Goal: Information Seeking & Learning: Learn about a topic

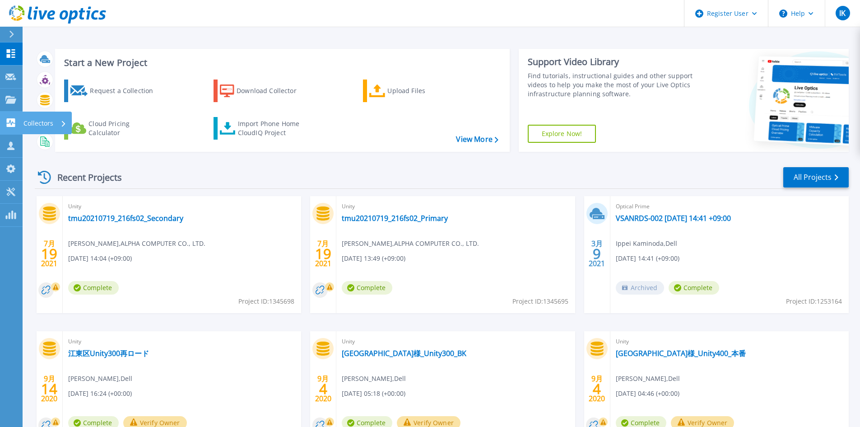
click at [11, 123] on icon at bounding box center [10, 122] width 11 height 9
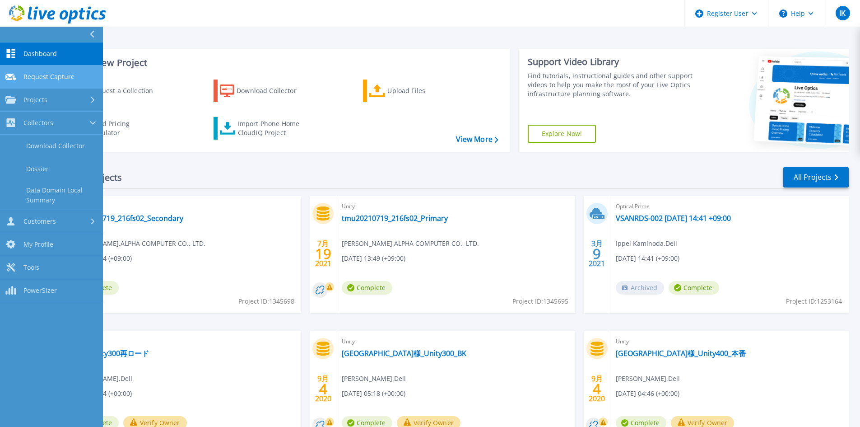
click at [50, 75] on span "Request Capture" at bounding box center [48, 77] width 51 height 8
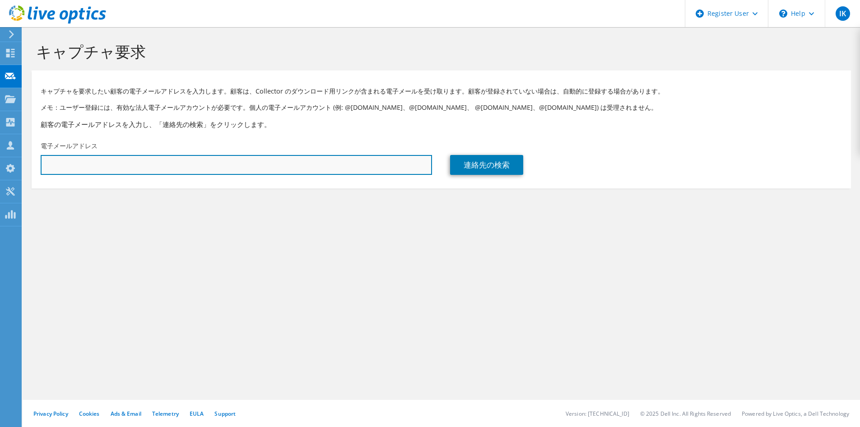
click at [321, 165] on input "text" at bounding box center [236, 165] width 391 height 20
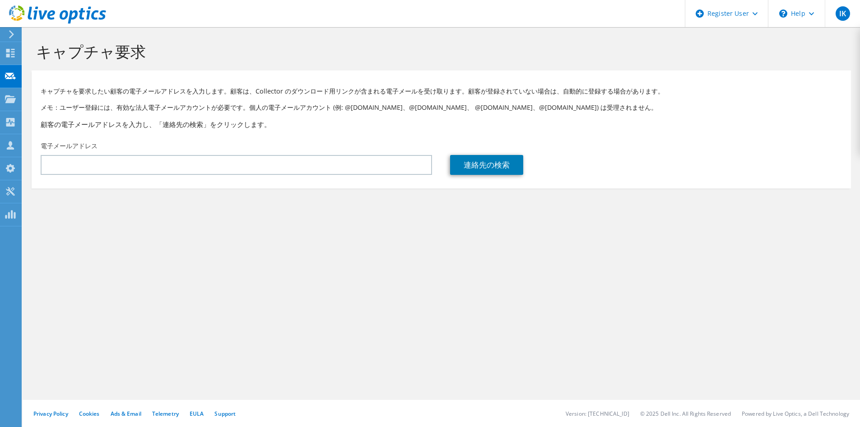
click at [406, 137] on div "電子メールアドレス" at bounding box center [236, 158] width 409 height 42
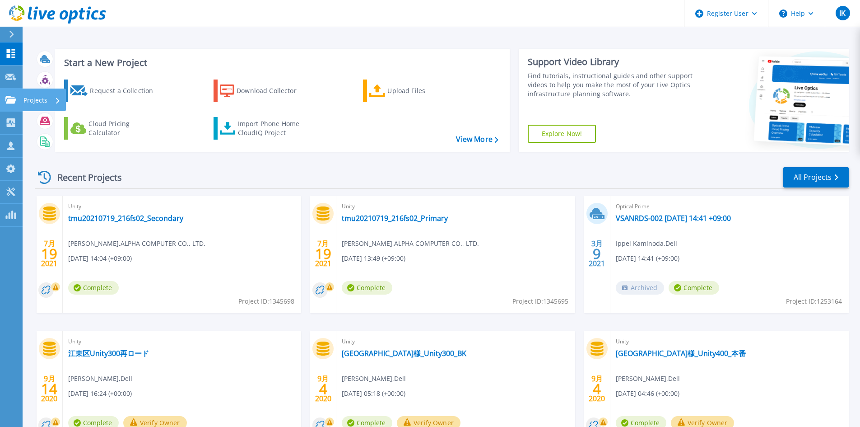
click at [14, 98] on icon at bounding box center [10, 100] width 11 height 8
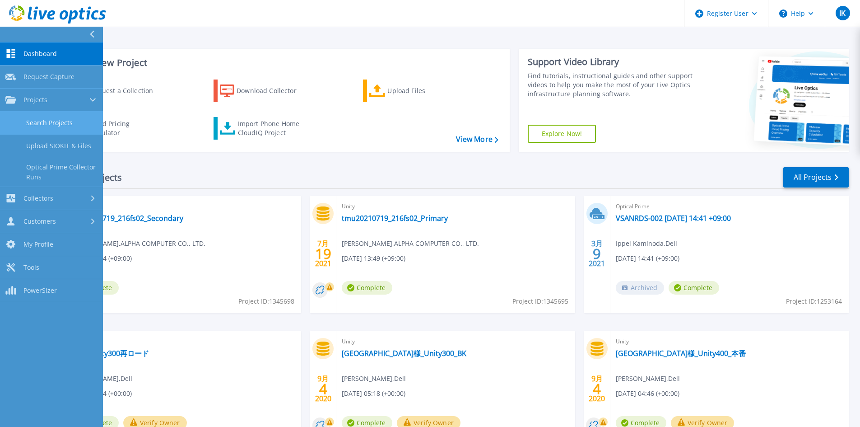
click at [60, 124] on link "Search Projects" at bounding box center [51, 123] width 103 height 23
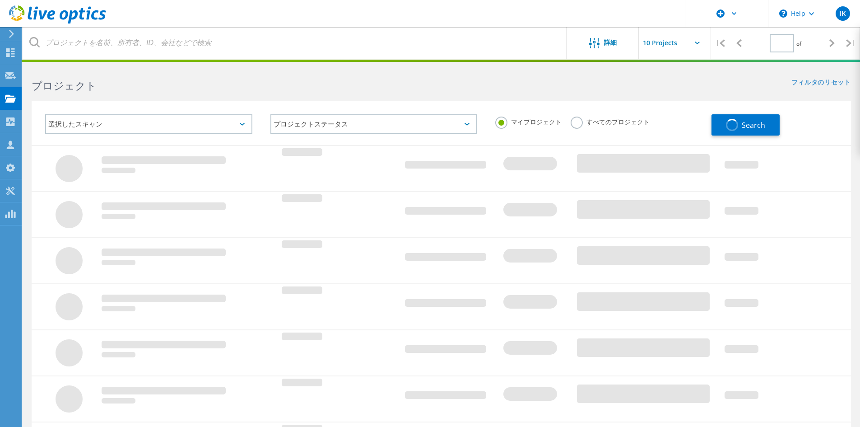
type input "1"
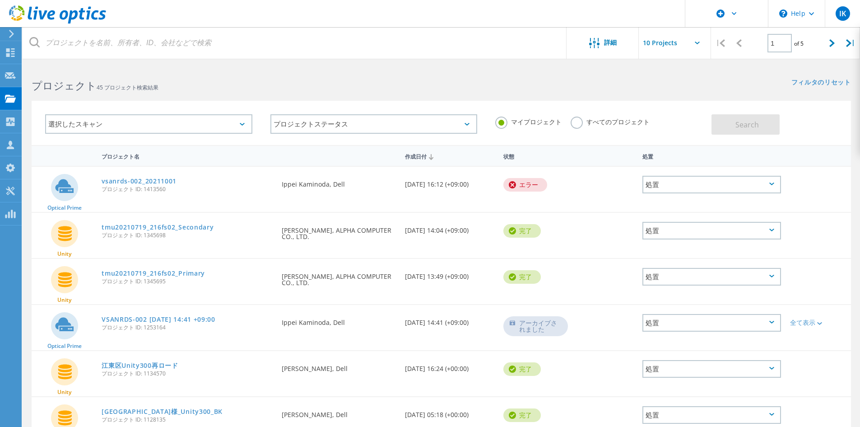
click at [244, 121] on div "選択したスキャン" at bounding box center [148, 123] width 207 height 19
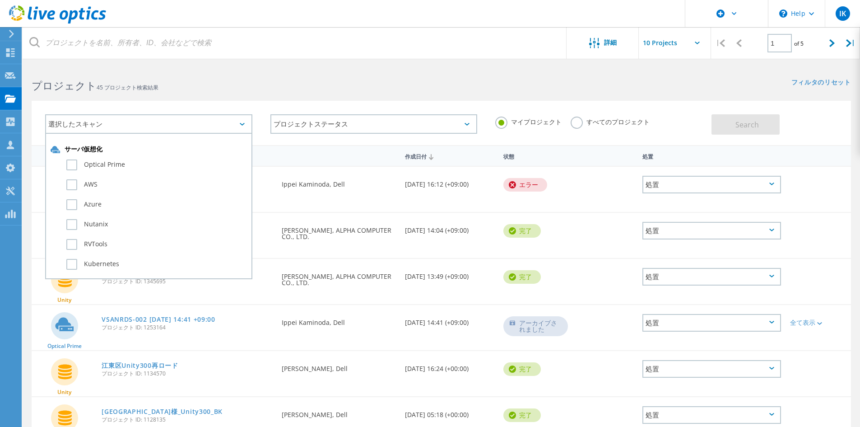
click at [244, 121] on div "選択したスキャン" at bounding box center [148, 123] width 207 height 19
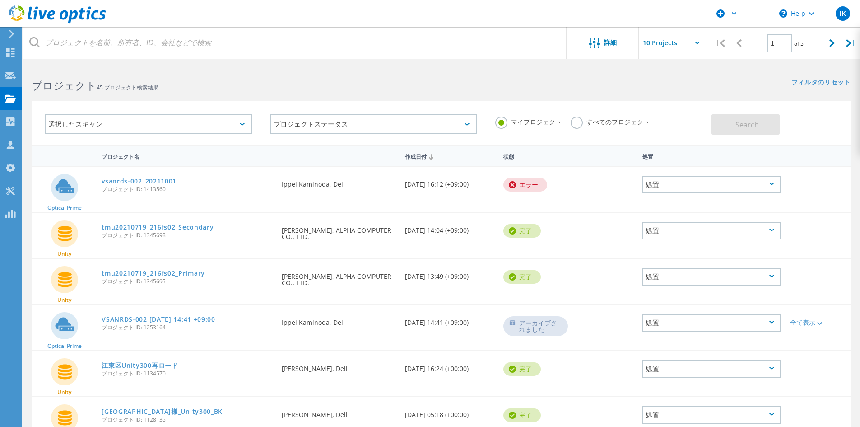
click at [244, 121] on div "選択したスキャン" at bounding box center [148, 123] width 207 height 19
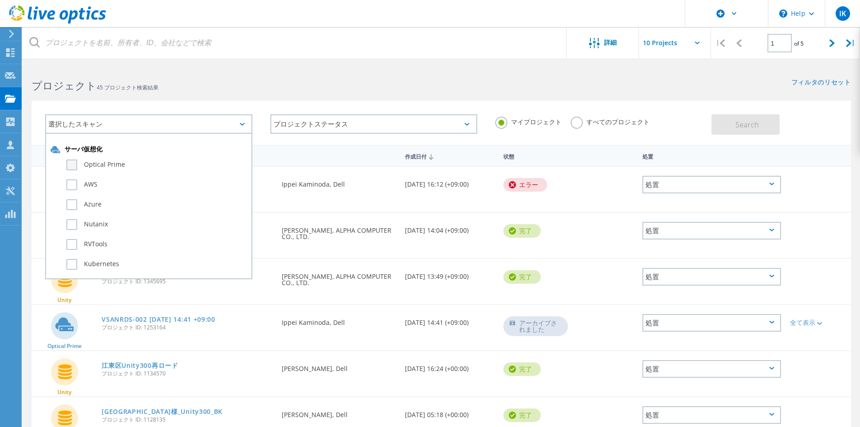
click at [68, 168] on label "Optical Prime" at bounding box center [156, 164] width 181 height 11
click at [0, 0] on input "Optical Prime" at bounding box center [0, 0] width 0 height 0
click at [576, 121] on label "すべてのプロジェクト" at bounding box center [610, 120] width 79 height 9
click at [0, 0] on input "すべてのプロジェクト" at bounding box center [0, 0] width 0 height 0
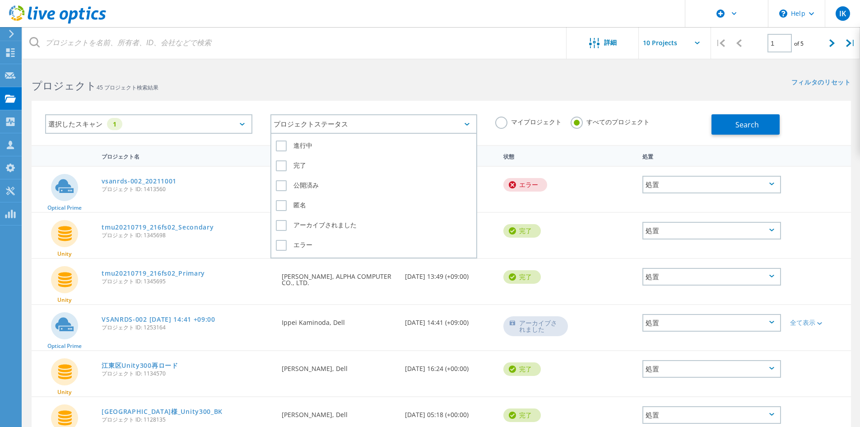
click at [400, 120] on div "プロジェクトステータス" at bounding box center [373, 123] width 207 height 19
click at [304, 177] on div "完了" at bounding box center [374, 168] width 196 height 20
click at [304, 180] on label "公開済み" at bounding box center [374, 185] width 196 height 11
click at [0, 0] on input "公開済み" at bounding box center [0, 0] width 0 height 0
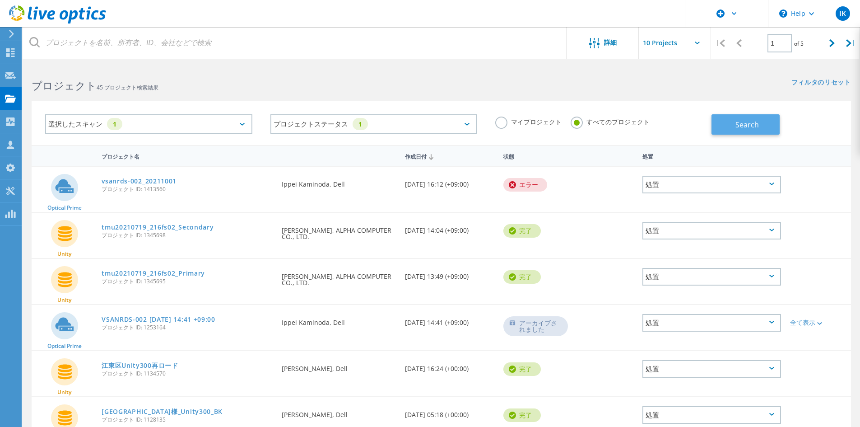
click at [738, 120] on span "Search" at bounding box center [746, 125] width 23 height 10
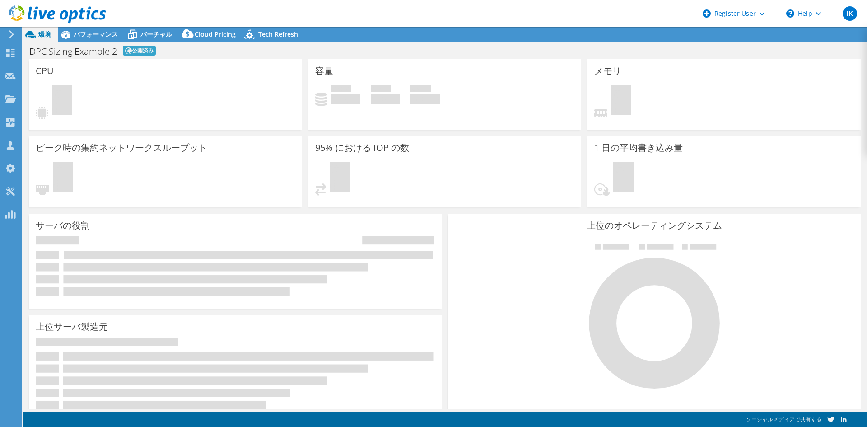
select select "EUFrankfurt"
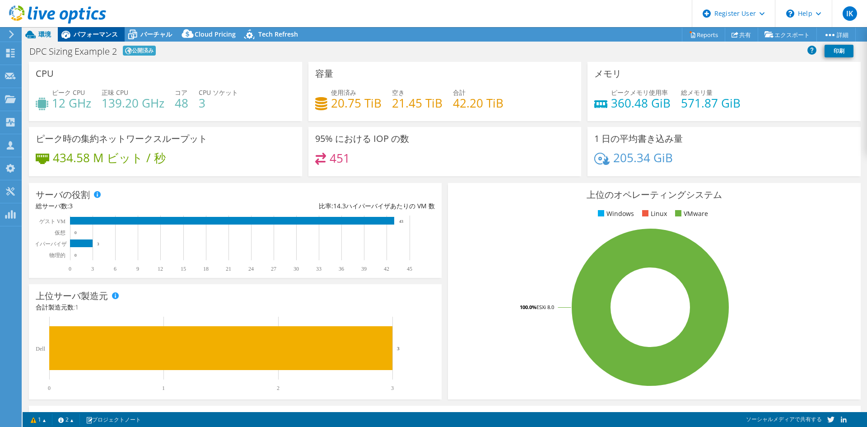
click at [96, 39] on div "パフォーマンス" at bounding box center [91, 34] width 67 height 14
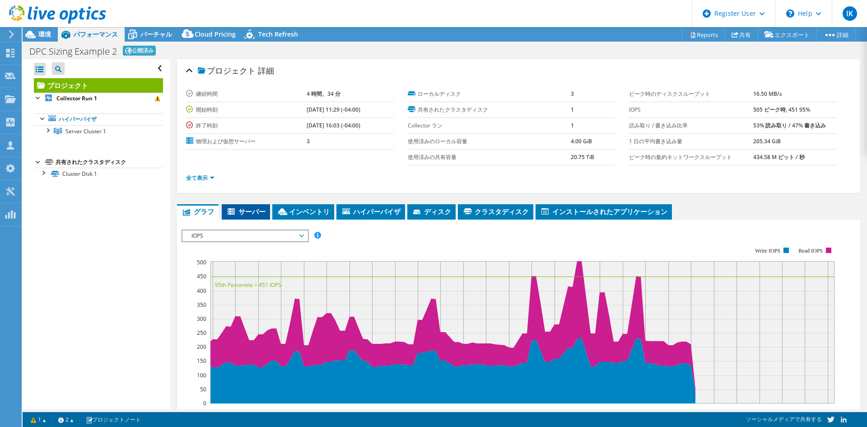
click at [253, 214] on span "サーバー" at bounding box center [245, 211] width 39 height 9
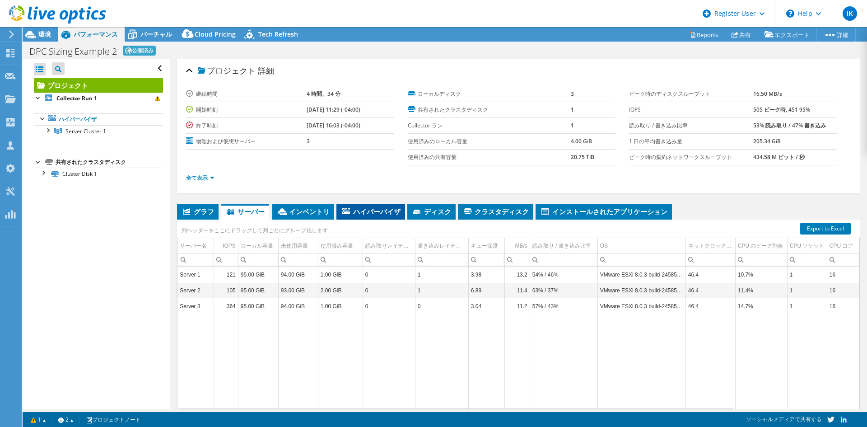
click at [342, 214] on icon at bounding box center [346, 211] width 8 height 6
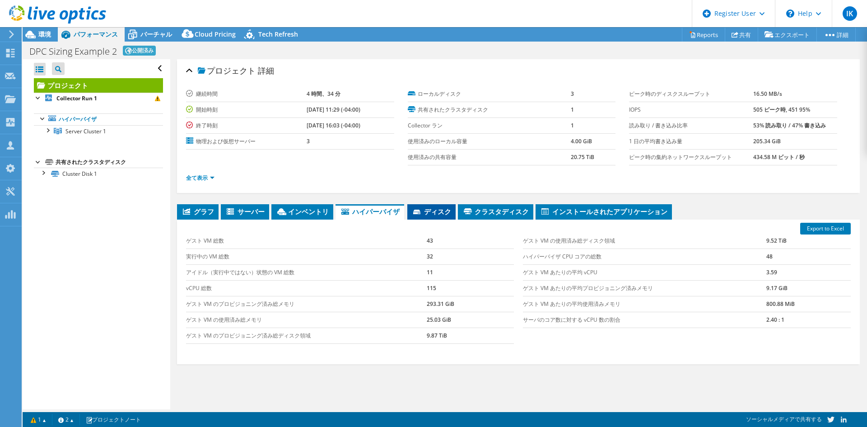
click at [412, 214] on span "ディスク" at bounding box center [431, 211] width 39 height 9
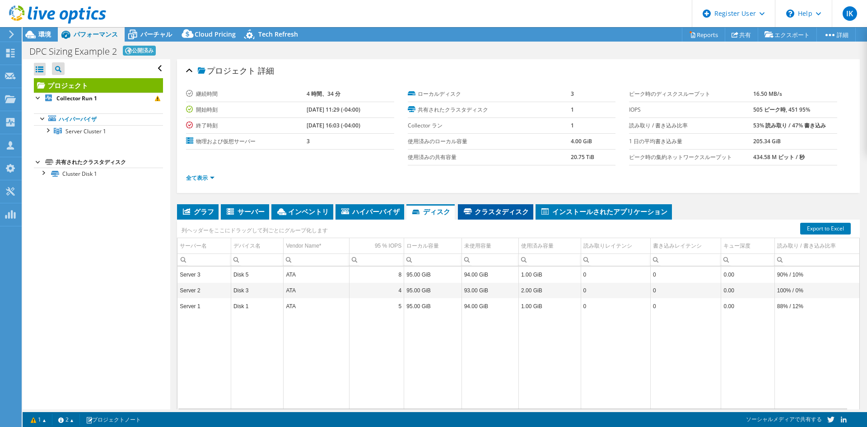
click at [467, 208] on span "クラスタディスク" at bounding box center [495, 211] width 66 height 9
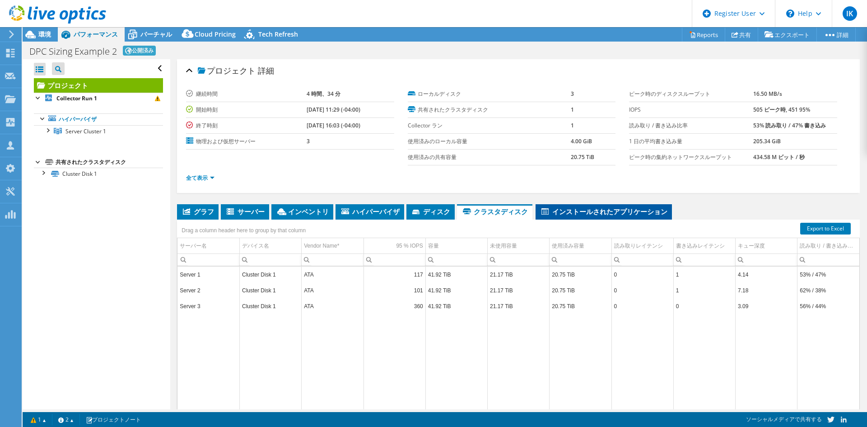
click at [540, 211] on span "インストールされたアプリケーション" at bounding box center [603, 211] width 127 height 9
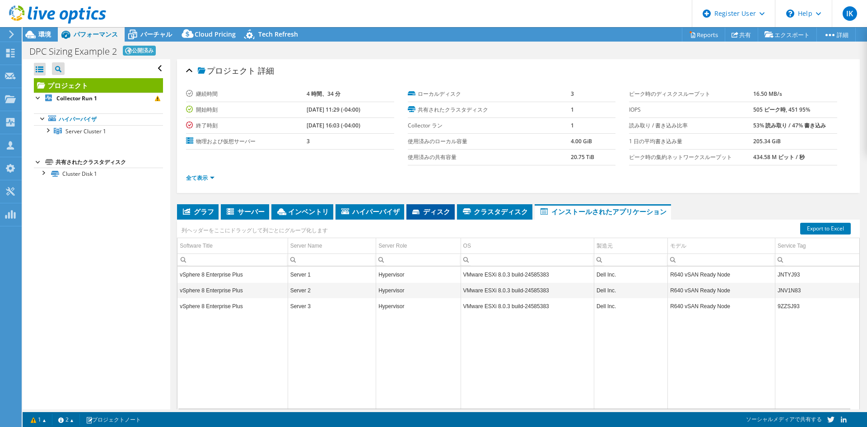
click at [406, 206] on li "ディスク" at bounding box center [430, 211] width 48 height 15
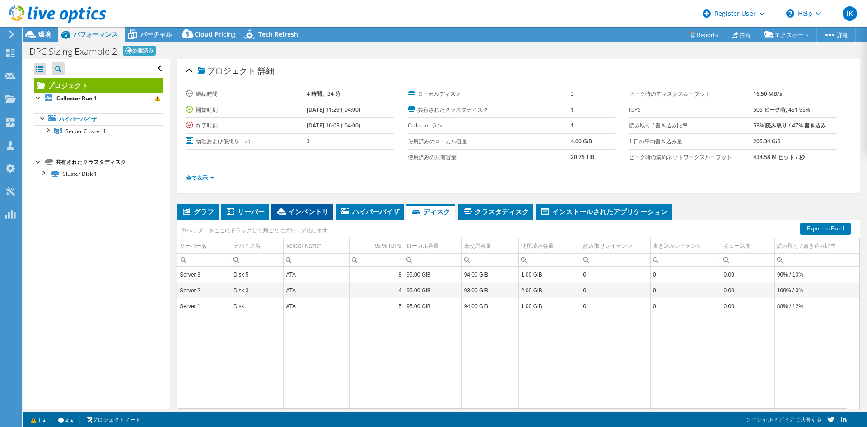
click at [314, 208] on li "インベントリ" at bounding box center [302, 211] width 62 height 15
